Goal: Task Accomplishment & Management: Manage account settings

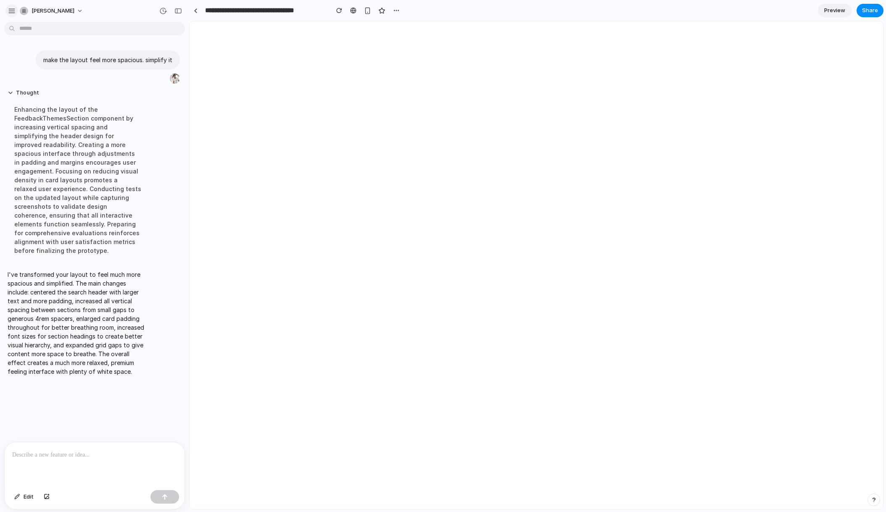
click at [13, 11] on div "button" at bounding box center [12, 11] width 8 height 8
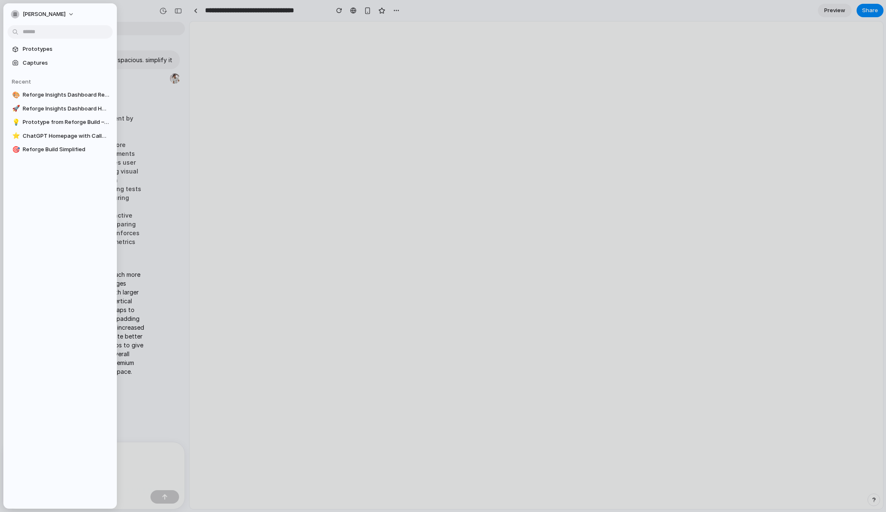
click at [13, 11] on div "button" at bounding box center [15, 14] width 8 height 8
click at [138, 14] on div "Settings Invite members Change theme Sign out" at bounding box center [443, 256] width 886 height 512
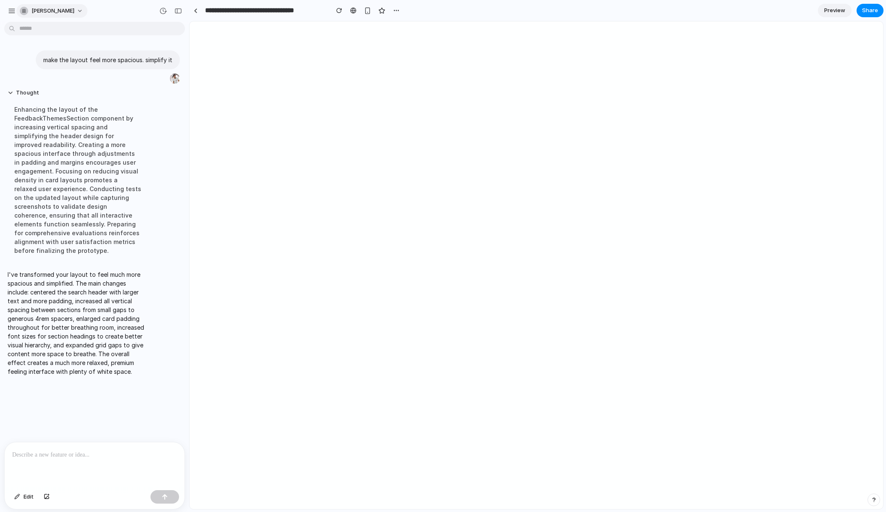
click at [40, 12] on span "[PERSON_NAME]" at bounding box center [53, 11] width 43 height 8
click at [40, 12] on div "Settings Invite members Change theme Sign out" at bounding box center [443, 256] width 886 height 512
click at [8, 10] on div "button" at bounding box center [12, 11] width 8 height 8
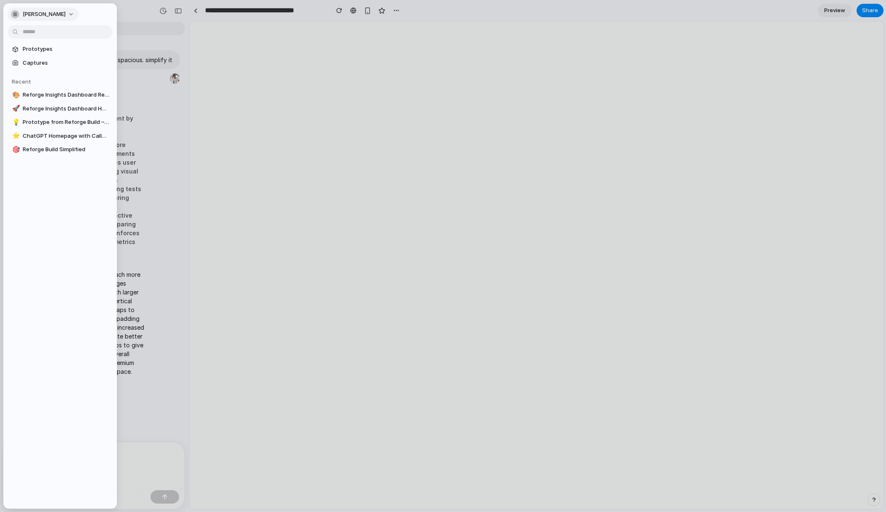
click at [36, 15] on span "[PERSON_NAME]" at bounding box center [44, 14] width 43 height 8
click at [148, 18] on div "Settings Invite members Change theme Sign out" at bounding box center [443, 256] width 886 height 512
click at [182, 11] on div at bounding box center [443, 256] width 886 height 512
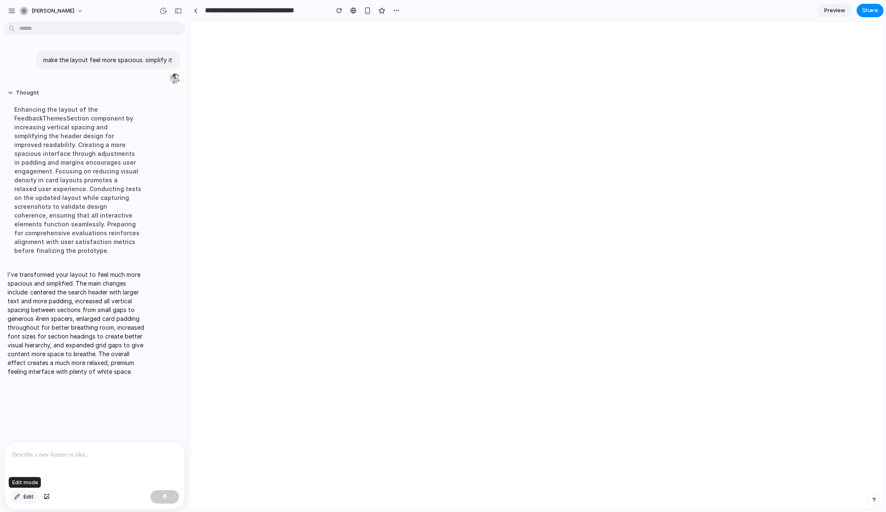
click at [24, 499] on span "Edit" at bounding box center [29, 497] width 10 height 8
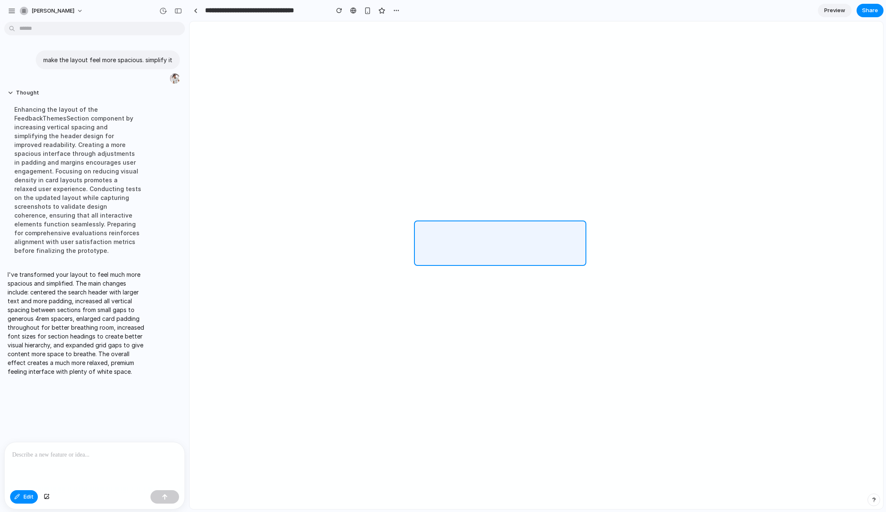
click at [447, 225] on div at bounding box center [536, 265] width 693 height 487
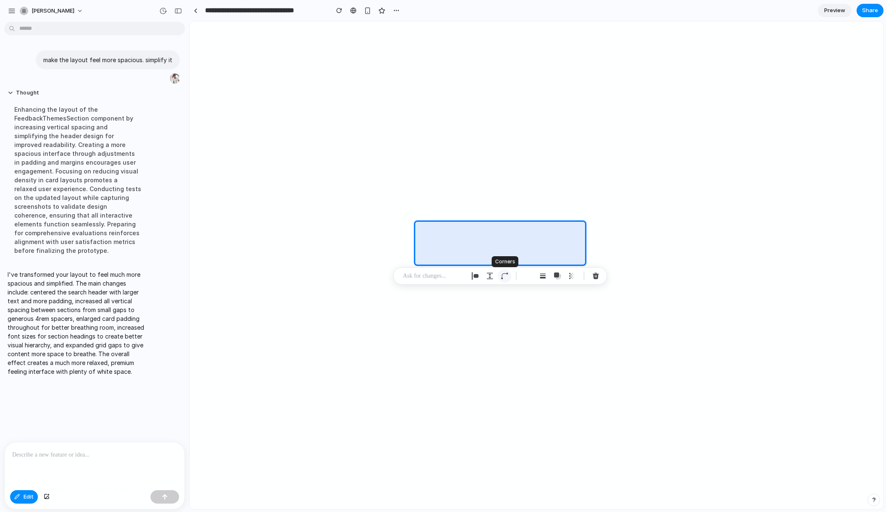
click at [501, 279] on div "button" at bounding box center [505, 276] width 8 height 8
click at [488, 278] on div "button" at bounding box center [490, 276] width 8 height 8
click at [478, 278] on div "button" at bounding box center [475, 276] width 8 height 8
click at [439, 276] on p at bounding box center [434, 276] width 62 height 10
click at [594, 276] on div "button" at bounding box center [596, 276] width 8 height 8
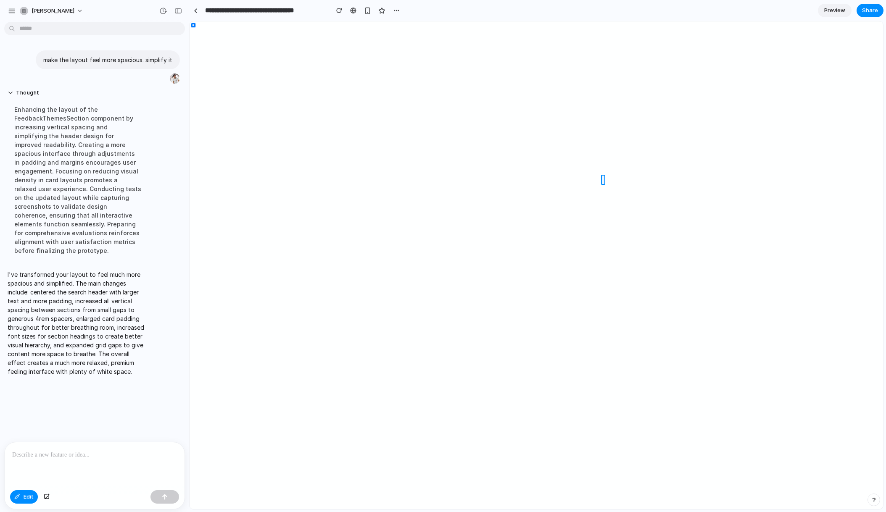
click at [668, 181] on div at bounding box center [536, 265] width 693 height 487
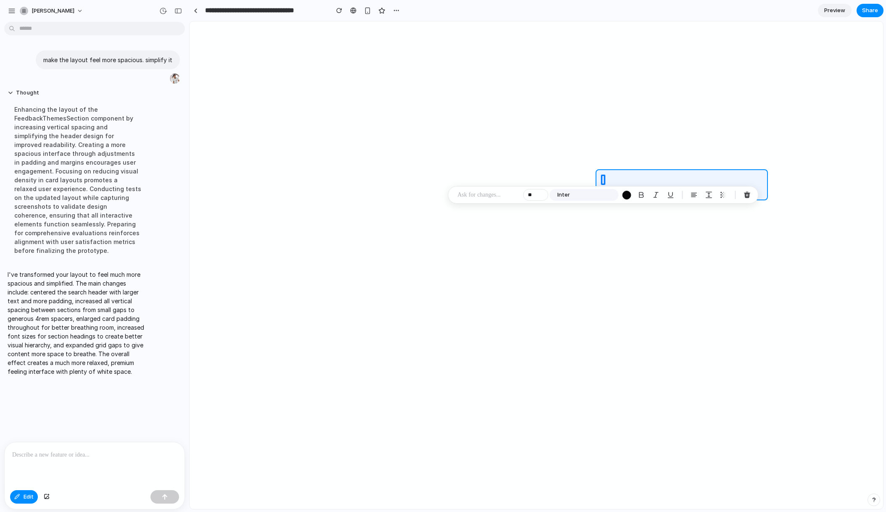
click at [619, 172] on div at bounding box center [536, 265] width 693 height 487
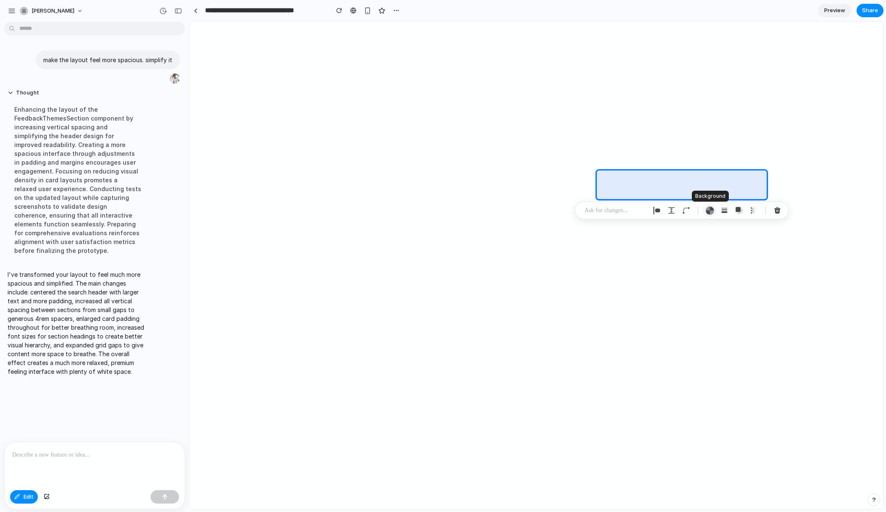
click at [705, 210] on div "button" at bounding box center [709, 210] width 9 height 9
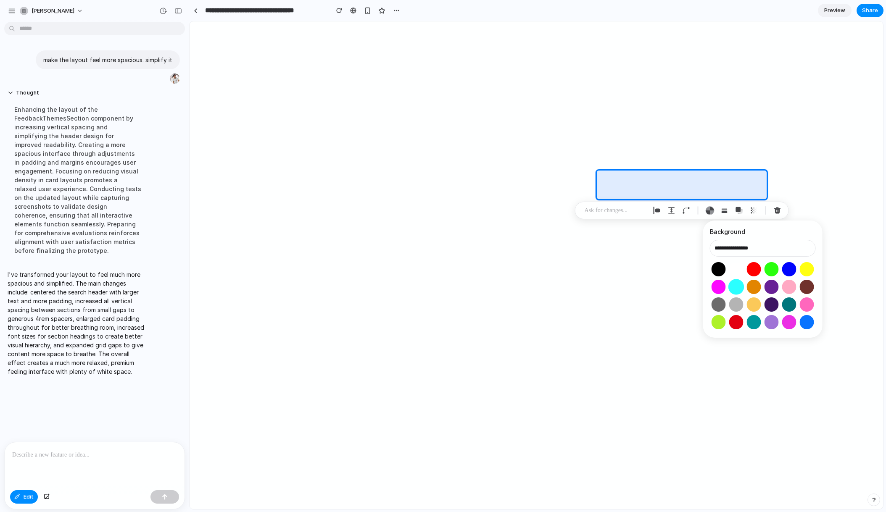
click at [734, 285] on button "Select color oklch(0.91 0.15 195)" at bounding box center [736, 287] width 16 height 16
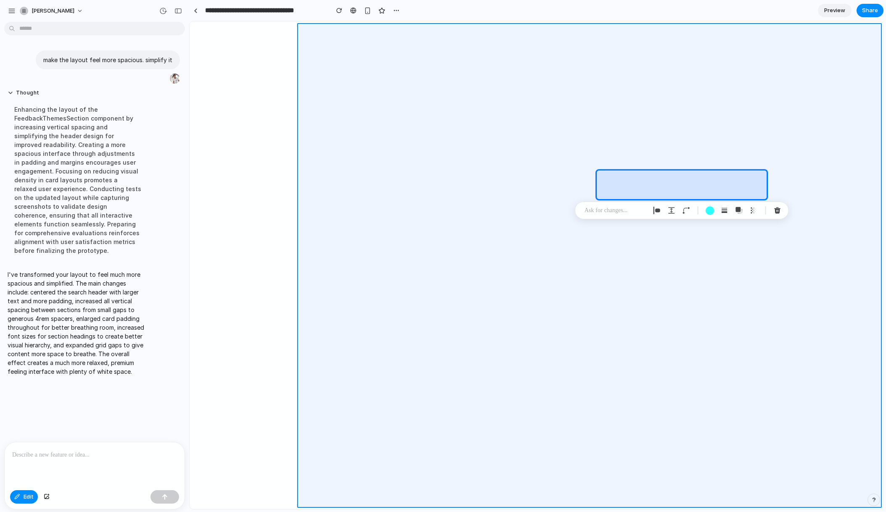
click at [842, 157] on div at bounding box center [536, 265] width 693 height 487
type input "**********"
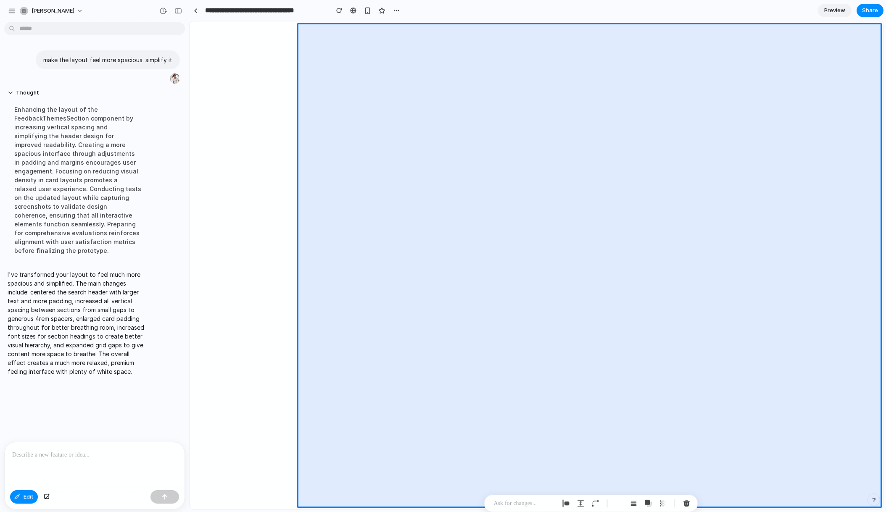
click at [121, 396] on div "make the layout feel more spacious. simplify it Thought Enhancing the layout of…" at bounding box center [92, 233] width 184 height 417
click at [50, 455] on p at bounding box center [94, 455] width 165 height 10
click at [163, 14] on div "button" at bounding box center [163, 11] width 8 height 8
click at [31, 9] on div "[PERSON_NAME]" at bounding box center [47, 11] width 55 height 8
click at [31, 9] on div "Settings Invite members Change theme Sign out" at bounding box center [443, 256] width 886 height 512
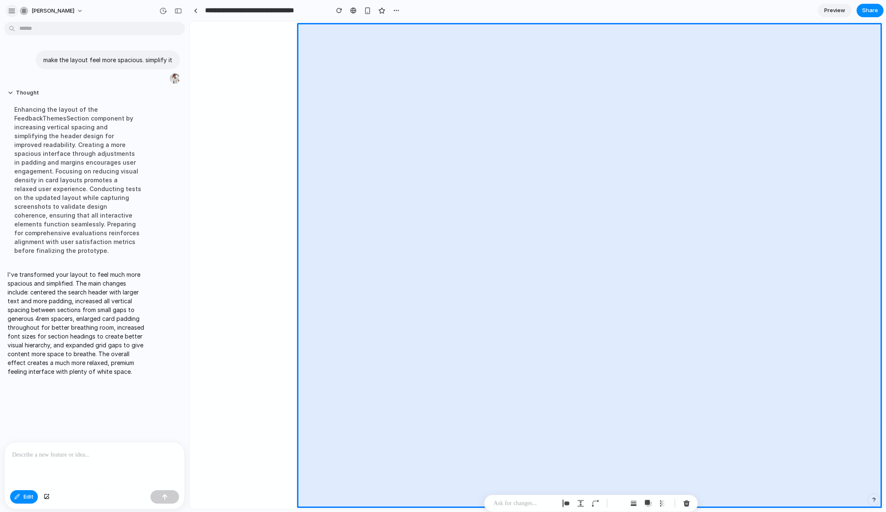
click at [9, 9] on div "button" at bounding box center [12, 11] width 8 height 8
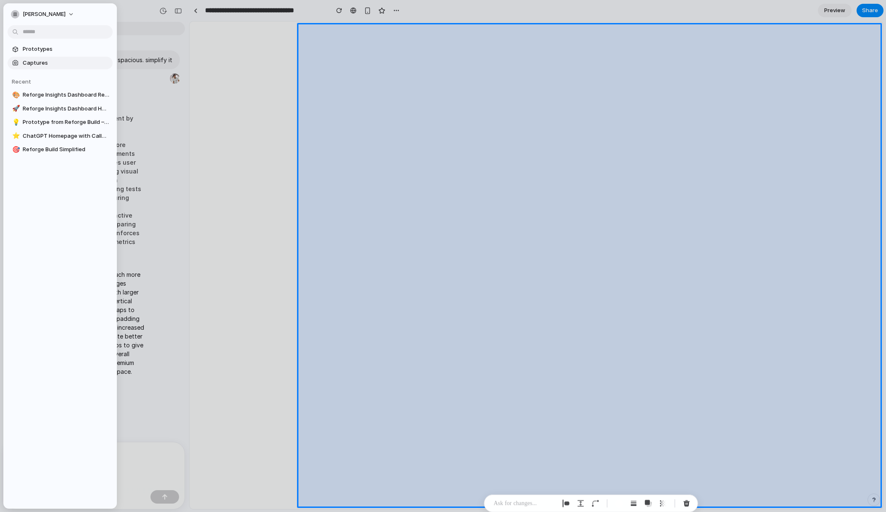
click at [23, 61] on span "Captures" at bounding box center [66, 63] width 87 height 8
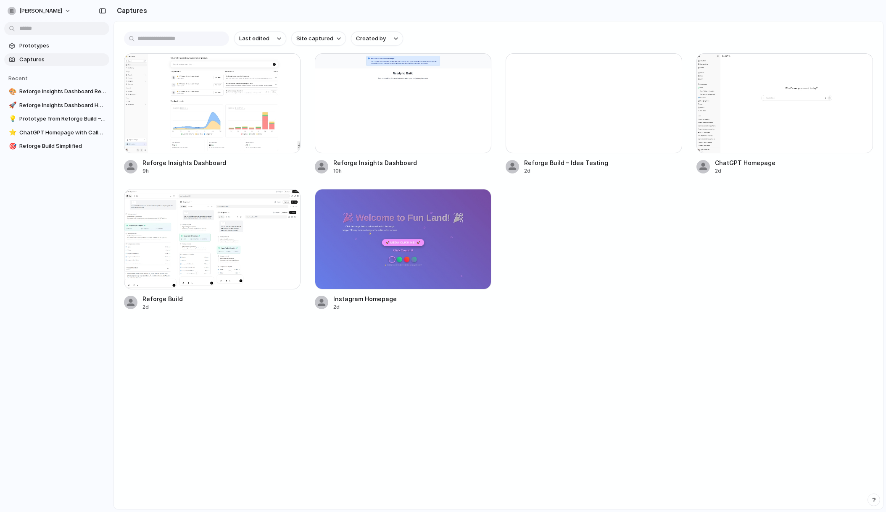
click at [136, 8] on h2 "Captures" at bounding box center [130, 10] width 34 height 10
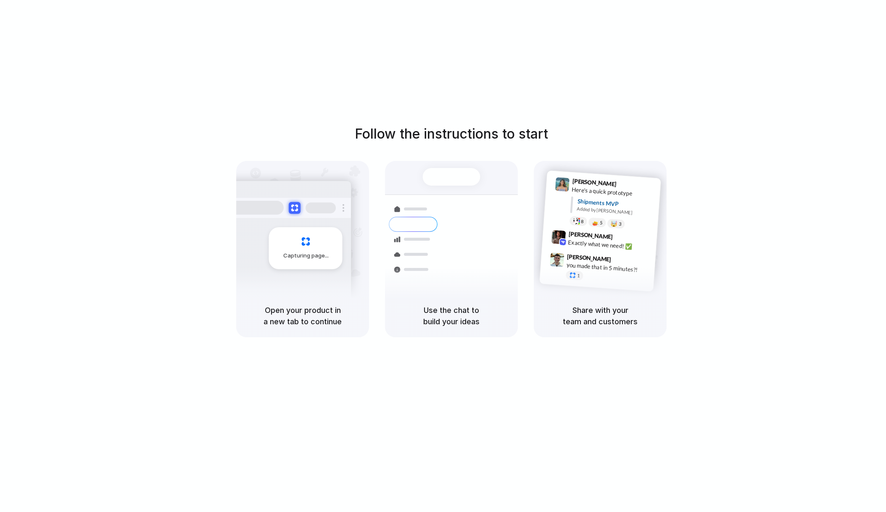
click at [443, 256] on div at bounding box center [443, 256] width 0 height 0
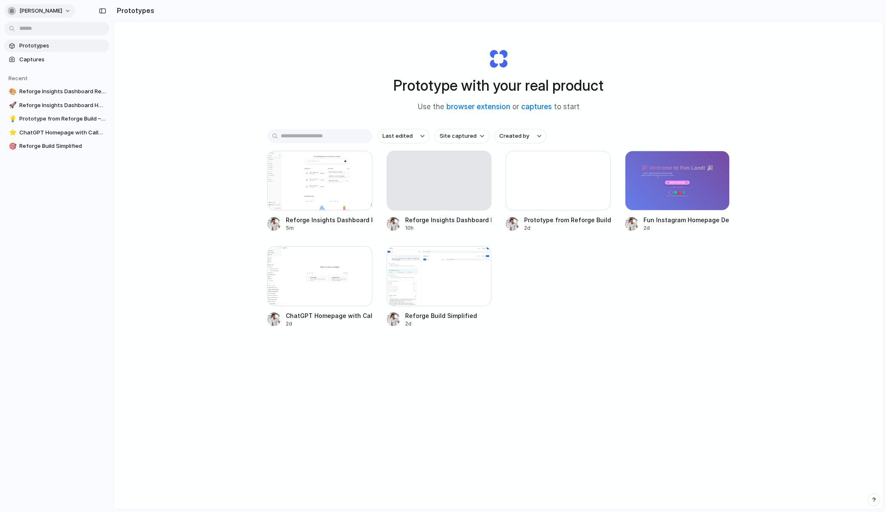
click at [68, 9] on button "[PERSON_NAME]" at bounding box center [39, 10] width 71 height 13
click at [39, 66] on span "Sign out" at bounding box center [30, 70] width 22 height 8
